Goal: Navigation & Orientation: Find specific page/section

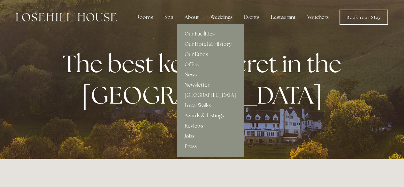
click at [200, 55] on link "Our Ethos" at bounding box center [210, 54] width 67 height 10
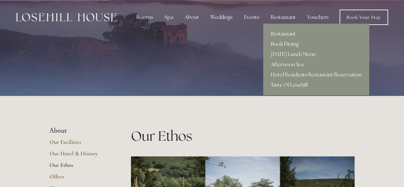
click at [289, 35] on link "Restaurant" at bounding box center [316, 34] width 106 height 10
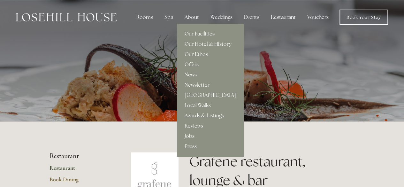
click at [198, 56] on link "Our Ethos" at bounding box center [210, 54] width 67 height 10
